Goal: Task Accomplishment & Management: Manage account settings

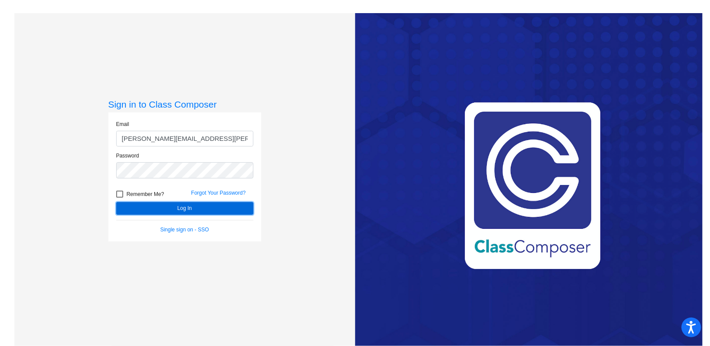
click at [207, 210] on button "Log In" at bounding box center [184, 208] width 137 height 13
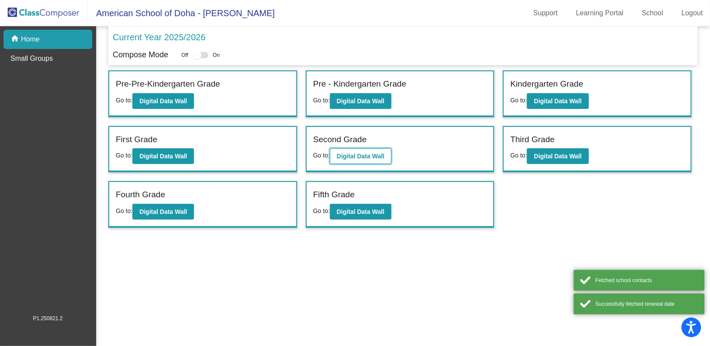
click at [354, 157] on b "Digital Data Wall" at bounding box center [361, 156] width 48 height 7
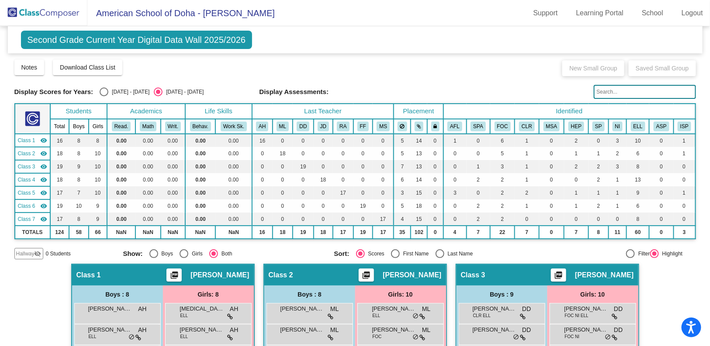
click at [102, 89] on div "Select an option" at bounding box center [104, 91] width 9 height 9
click at [104, 96] on input "[DATE] - [DATE]" at bounding box center [104, 96] width 0 height 0
radio input "true"
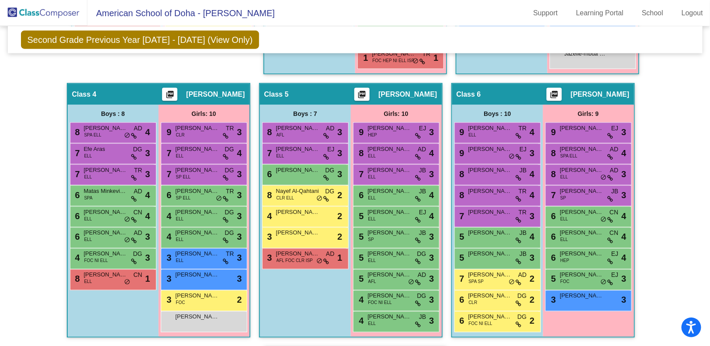
scroll to position [446, 0]
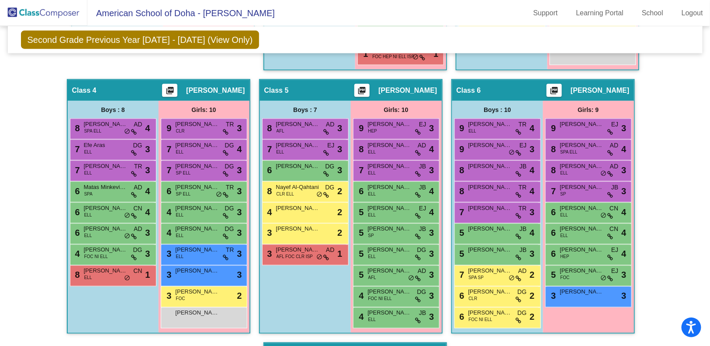
click at [693, 20] on mat-toolbar "American School of Doha - [PERSON_NAME] Support Learning Portal School Logout" at bounding box center [355, 13] width 710 height 26
click at [692, 13] on link "Logout" at bounding box center [692, 13] width 35 height 14
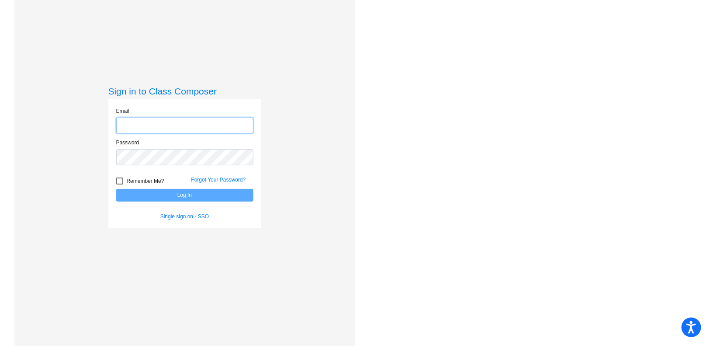
type input "[PERSON_NAME][EMAIL_ADDRESS][PERSON_NAME][DOMAIN_NAME]"
